Goal: Information Seeking & Learning: Learn about a topic

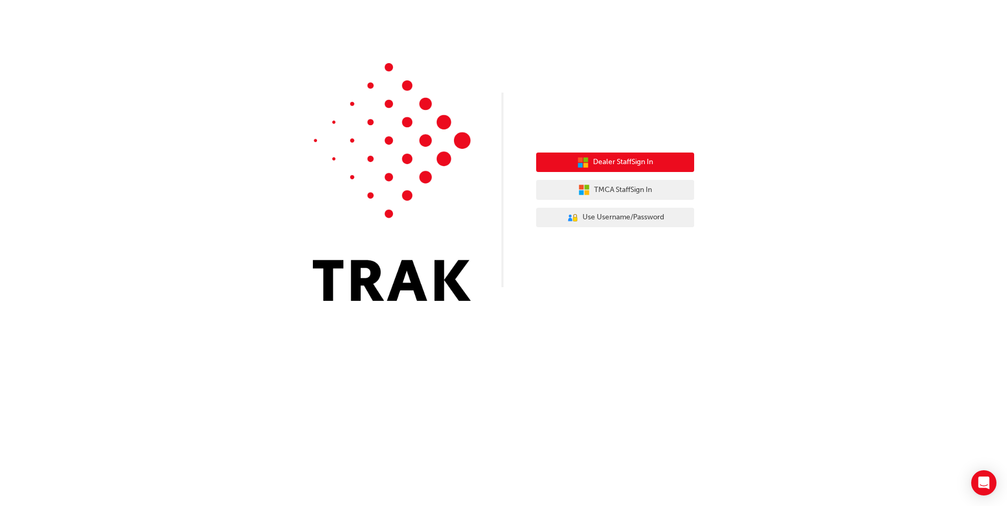
click at [599, 167] on span "Dealer Staff Sign In" at bounding box center [623, 162] width 60 height 12
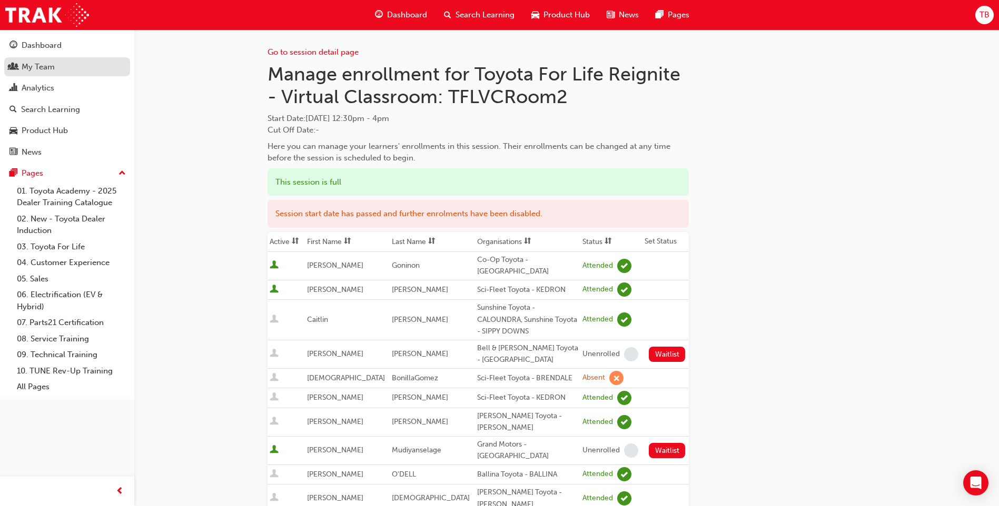
click at [47, 67] on div "My Team" at bounding box center [38, 67] width 33 height 12
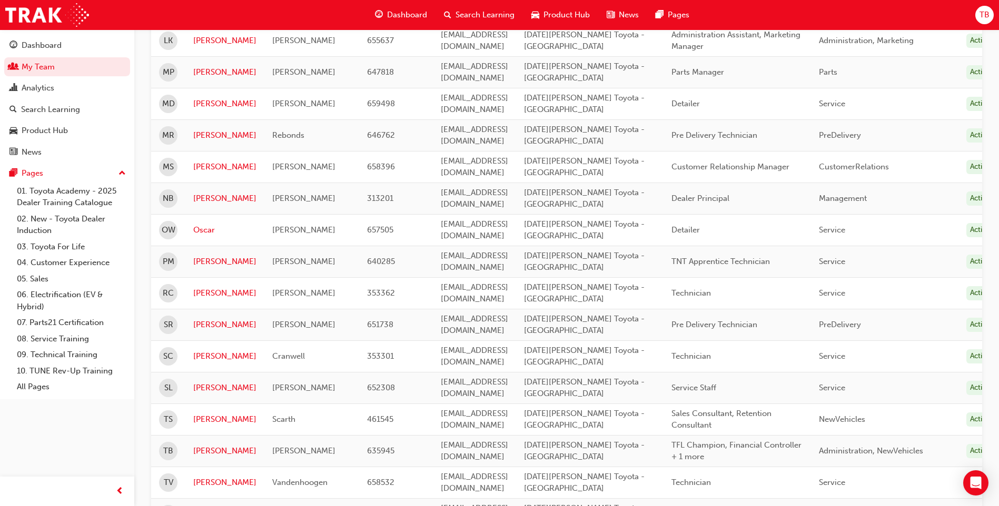
scroll to position [671, 0]
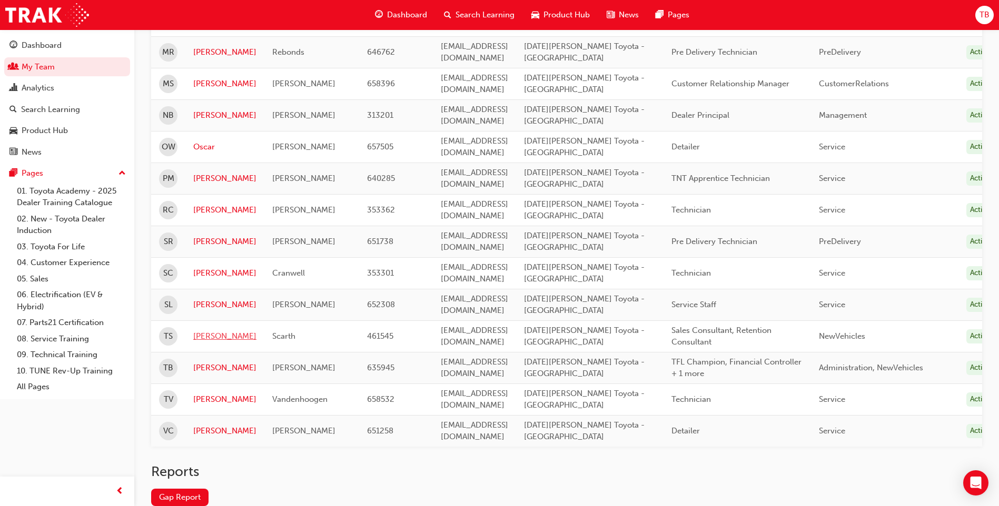
click at [203, 339] on link "Tim" at bounding box center [224, 337] width 63 height 12
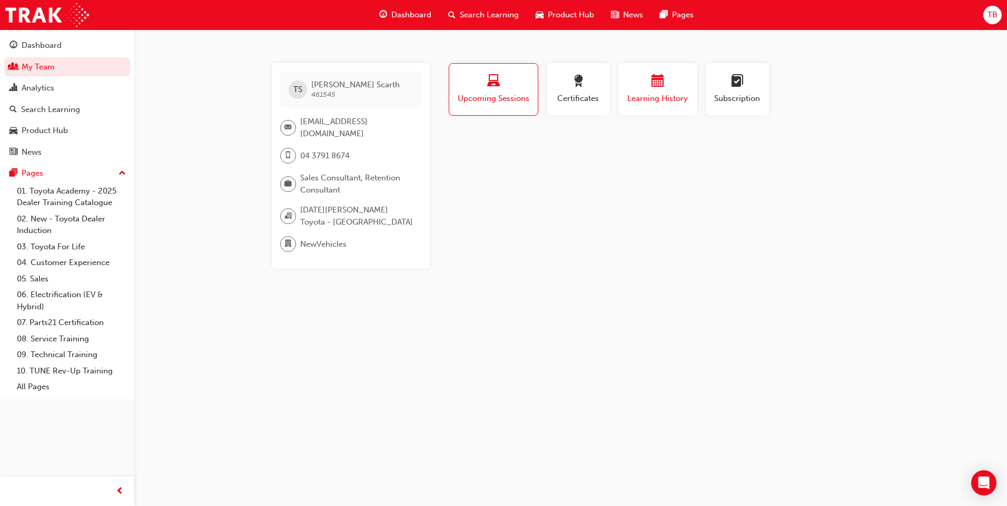
click at [648, 95] on span "Learning History" at bounding box center [657, 99] width 63 height 12
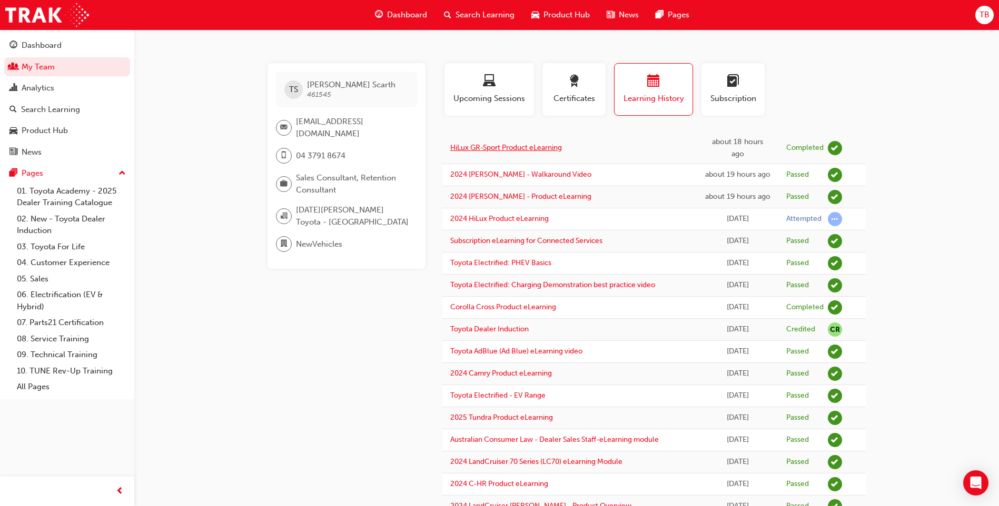
click at [473, 148] on link "HiLux GR-Sport Product eLearning" at bounding box center [506, 147] width 112 height 9
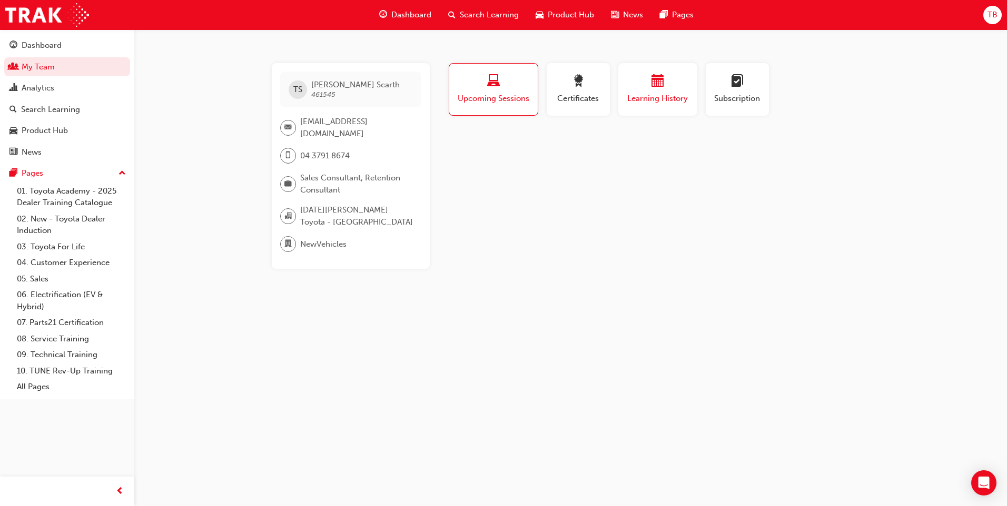
click at [684, 92] on div "Learning History" at bounding box center [657, 90] width 63 height 30
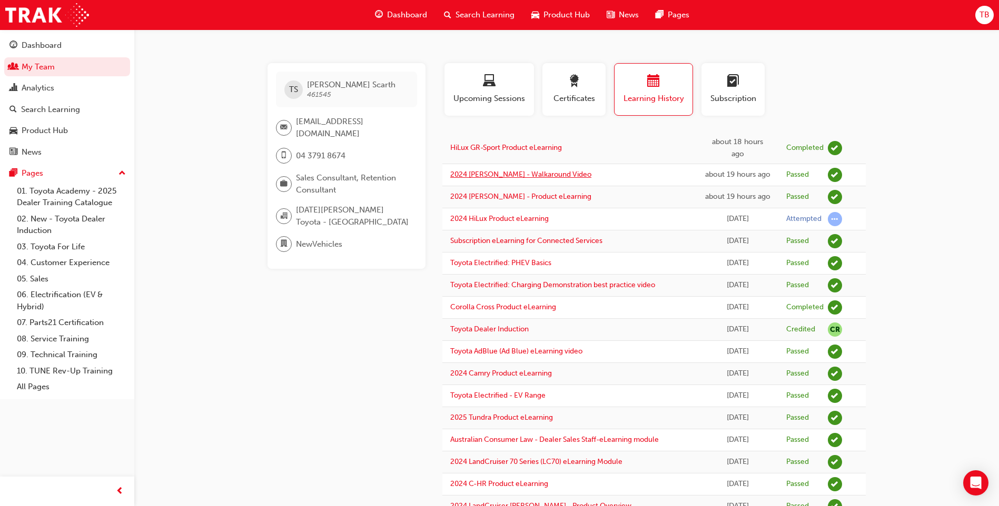
click at [538, 179] on link "2024 LC Prado - Walkaround Video" at bounding box center [520, 174] width 141 height 9
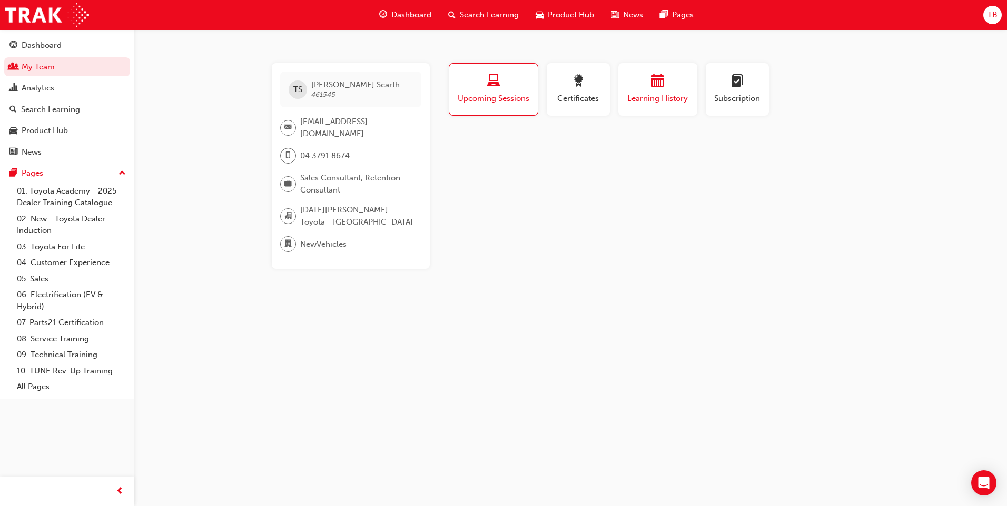
click at [674, 87] on div "button" at bounding box center [657, 83] width 63 height 16
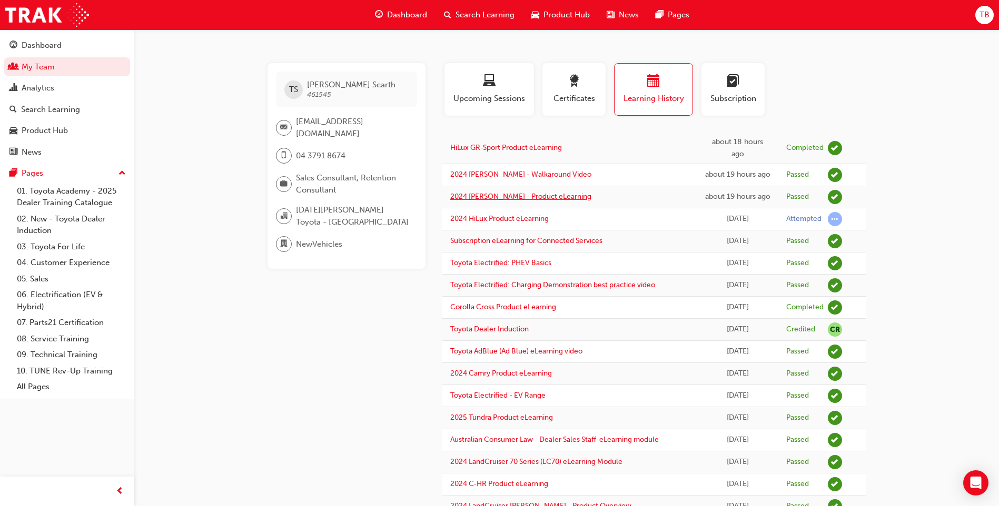
click at [510, 201] on link "2024 LC Prado - Product eLearning" at bounding box center [520, 196] width 141 height 9
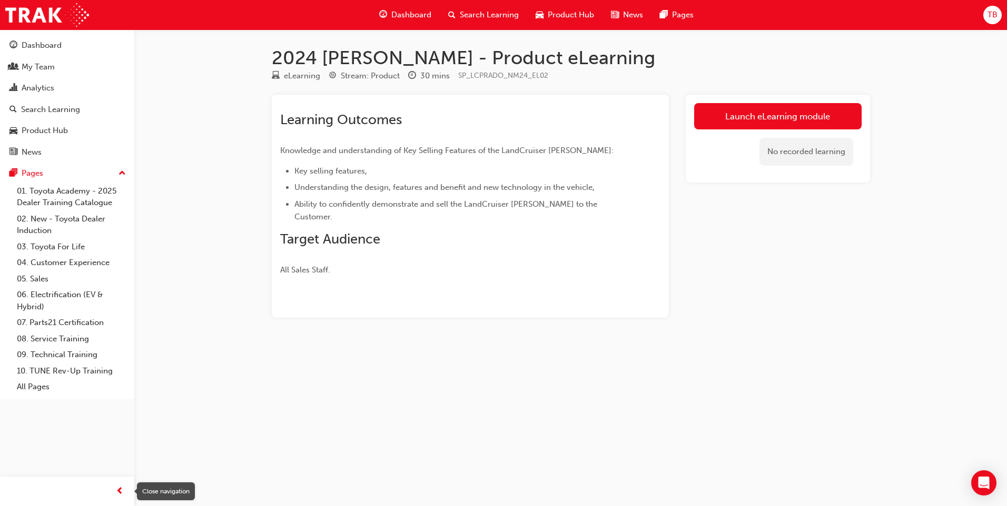
click at [122, 490] on span "prev-icon" at bounding box center [120, 491] width 8 height 13
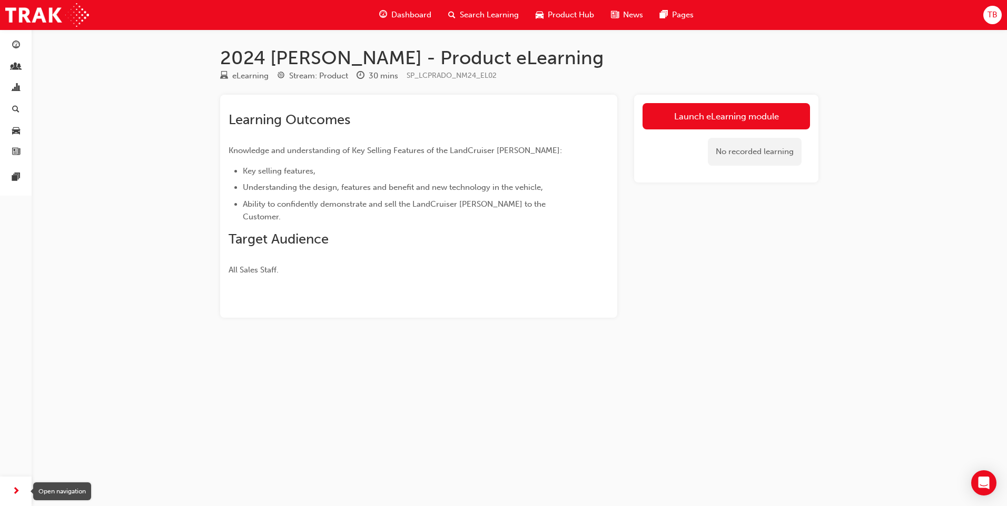
click at [12, 490] on span "next-icon" at bounding box center [16, 491] width 8 height 13
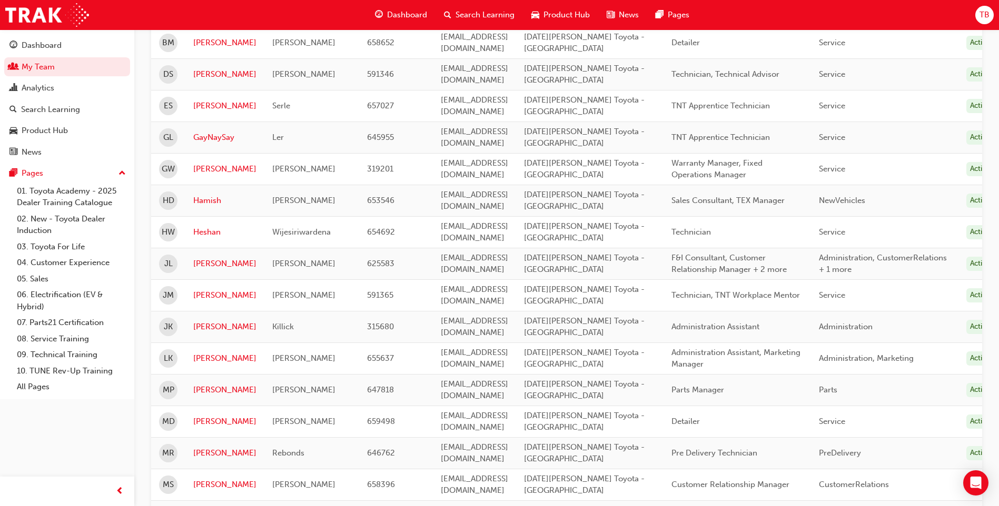
scroll to position [263, 0]
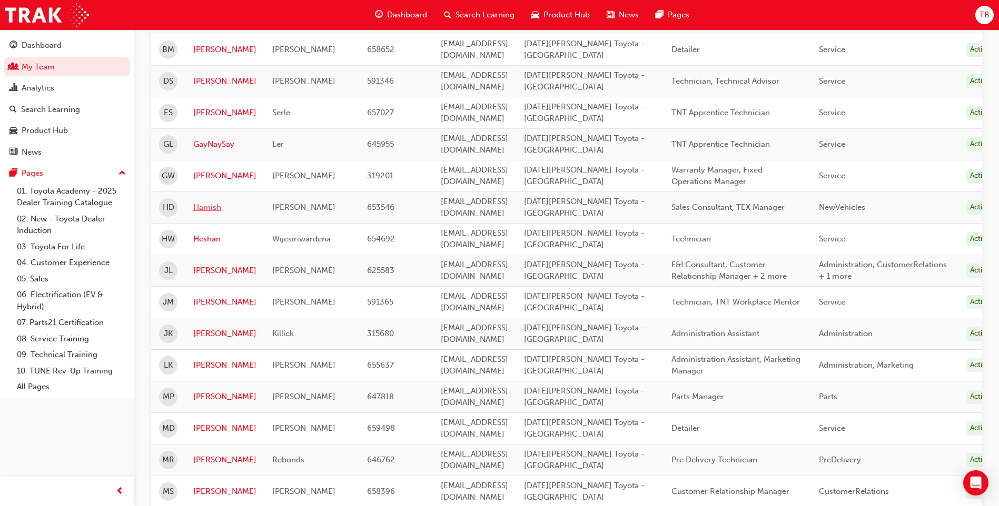
click at [210, 210] on link "Hamish" at bounding box center [224, 208] width 63 height 12
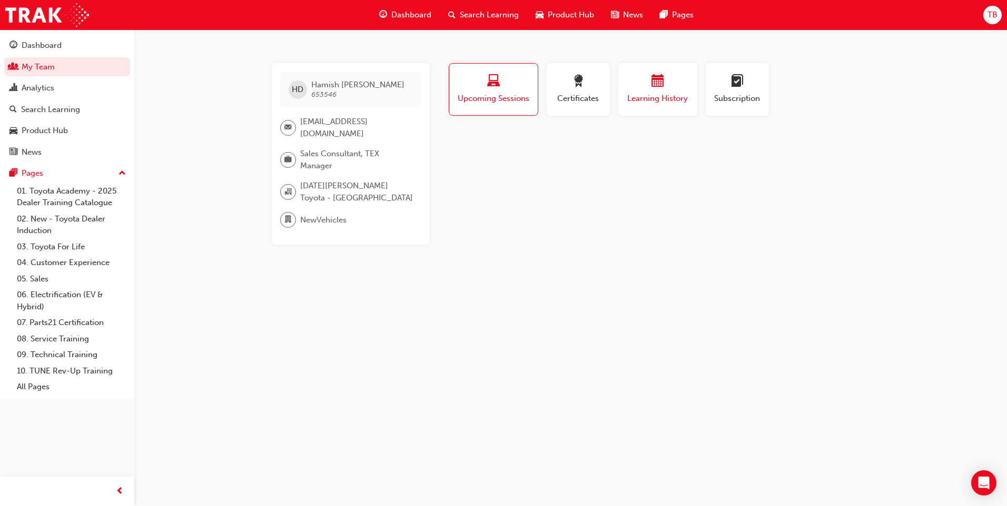
click at [667, 93] on span "Learning History" at bounding box center [657, 99] width 63 height 12
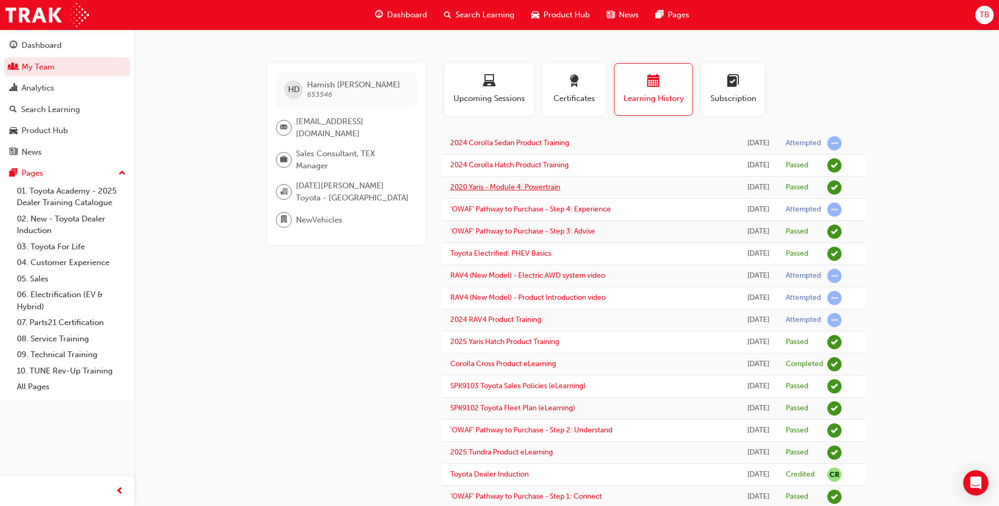
click at [548, 188] on link "2020 Yaris - Module 4: Powertrain" at bounding box center [505, 187] width 110 height 9
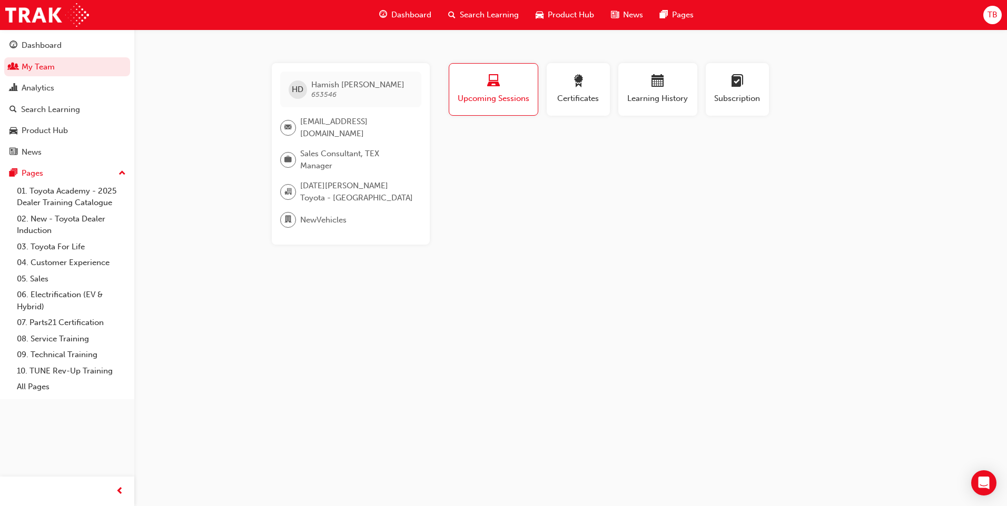
drag, startPoint x: 657, startPoint y: 96, endPoint x: 644, endPoint y: 118, distance: 25.2
click at [657, 96] on span "Learning History" at bounding box center [657, 99] width 63 height 12
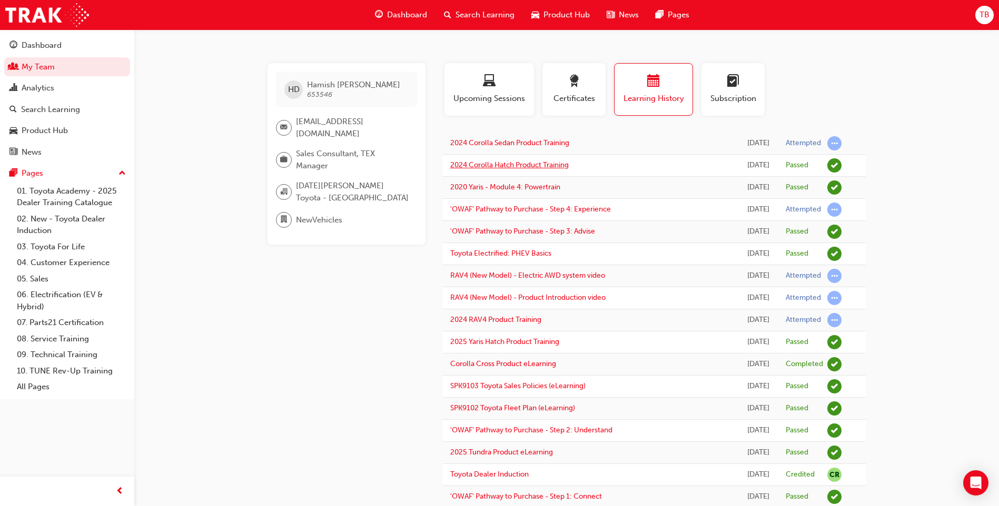
click at [515, 167] on link "2024 Corolla Hatch Product Training" at bounding box center [509, 165] width 118 height 9
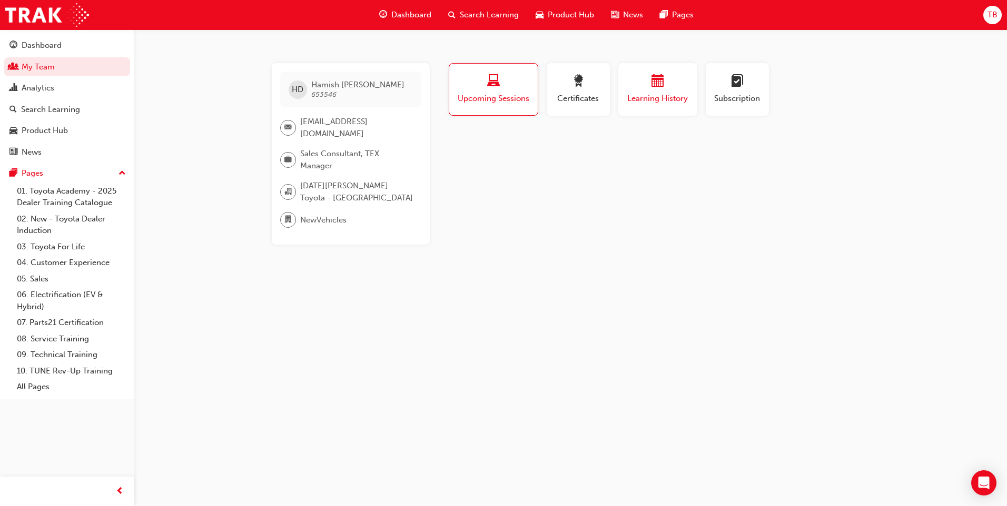
click at [647, 95] on span "Learning History" at bounding box center [657, 99] width 63 height 12
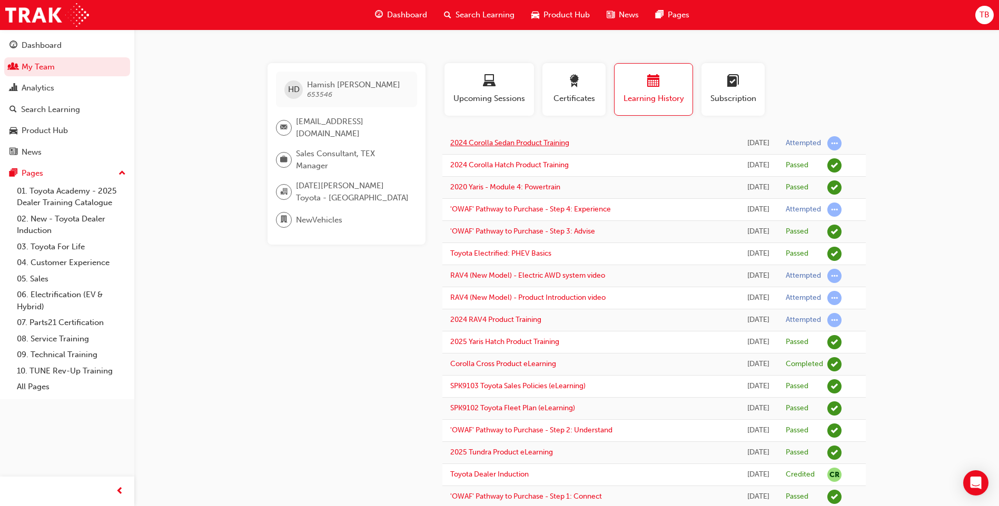
click at [500, 144] on link "2024 Corolla Sedan Product Training" at bounding box center [509, 142] width 119 height 9
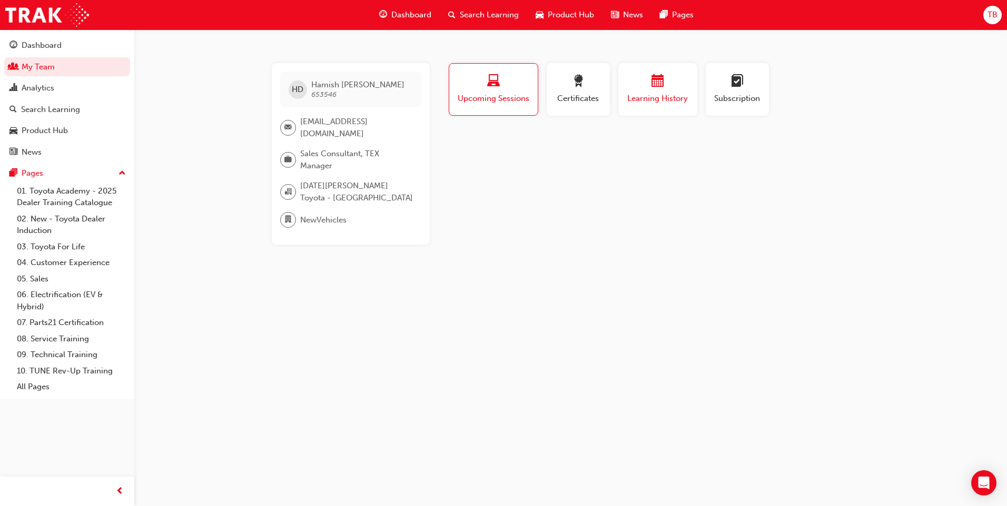
click at [623, 81] on button "Learning History" at bounding box center [657, 89] width 79 height 53
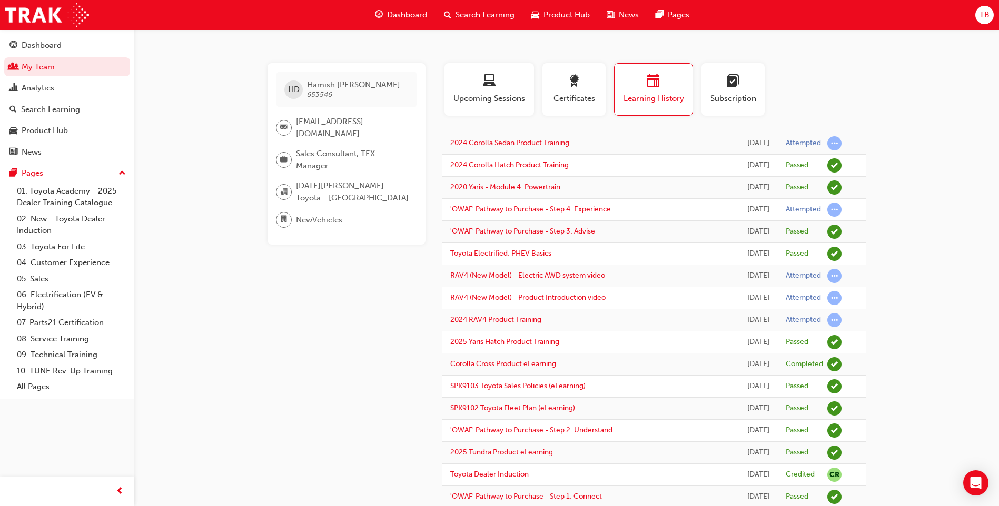
click at [979, 14] on div "TB" at bounding box center [984, 15] width 18 height 18
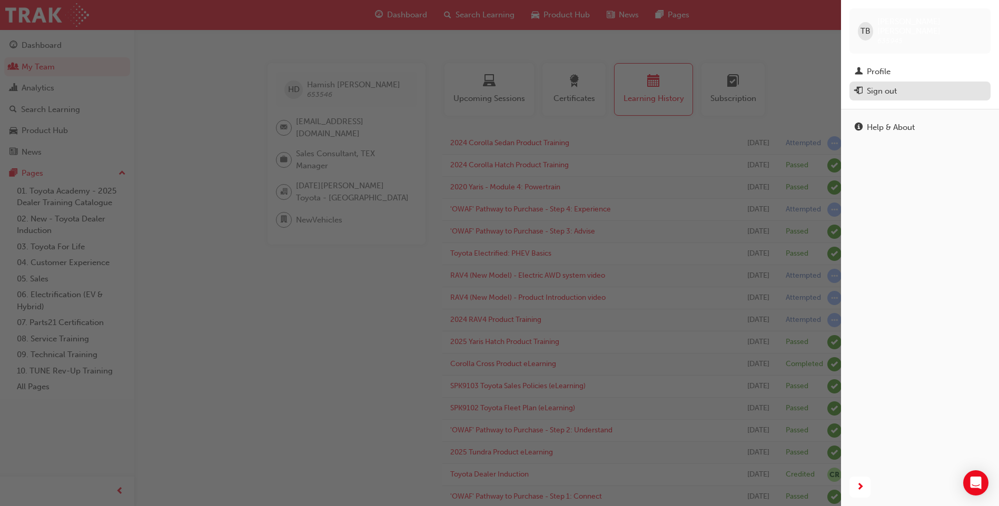
click at [868, 85] on div "Sign out" at bounding box center [882, 91] width 30 height 12
